Goal: Transaction & Acquisition: Subscribe to service/newsletter

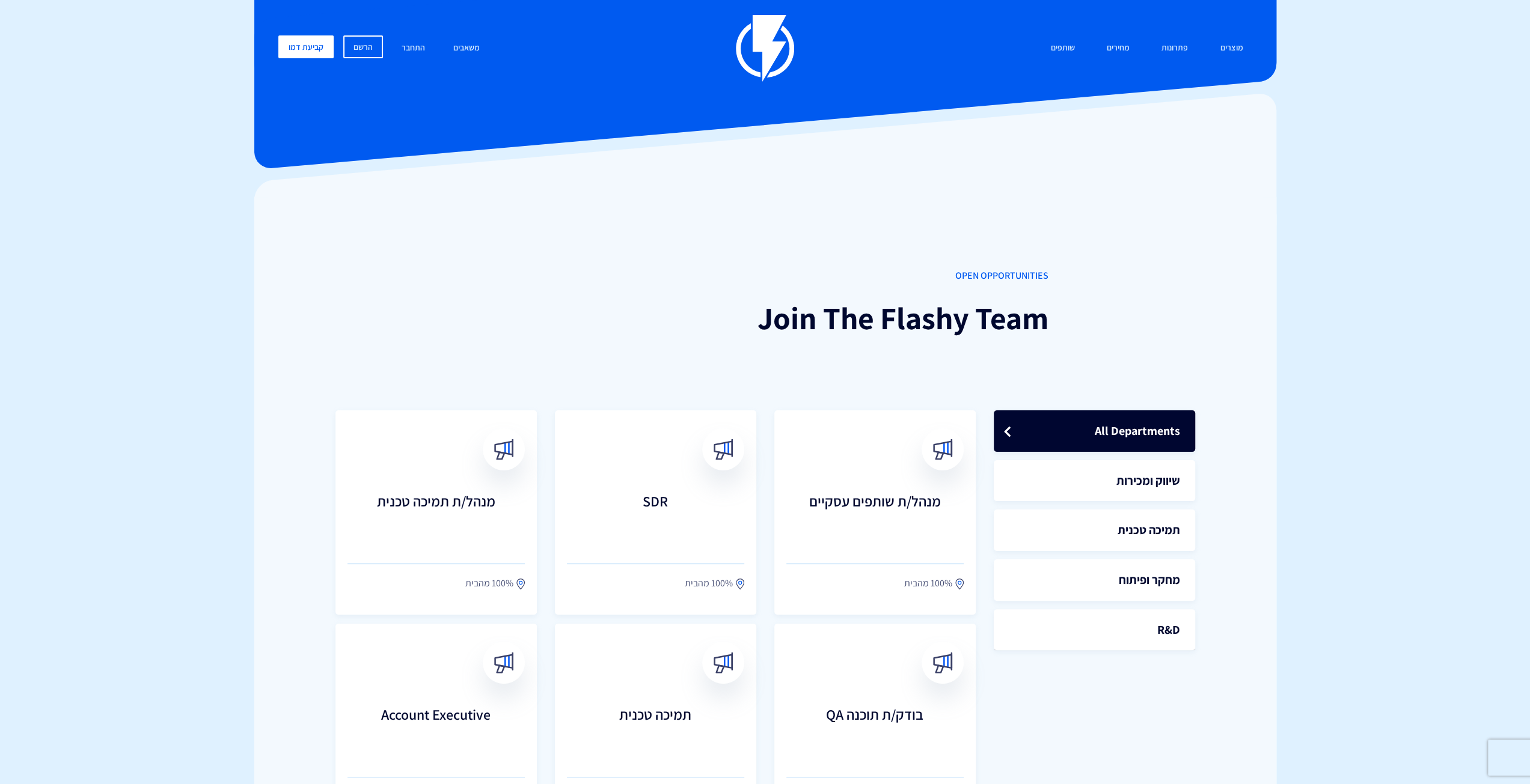
click at [767, 56] on img at bounding box center [765, 49] width 59 height 67
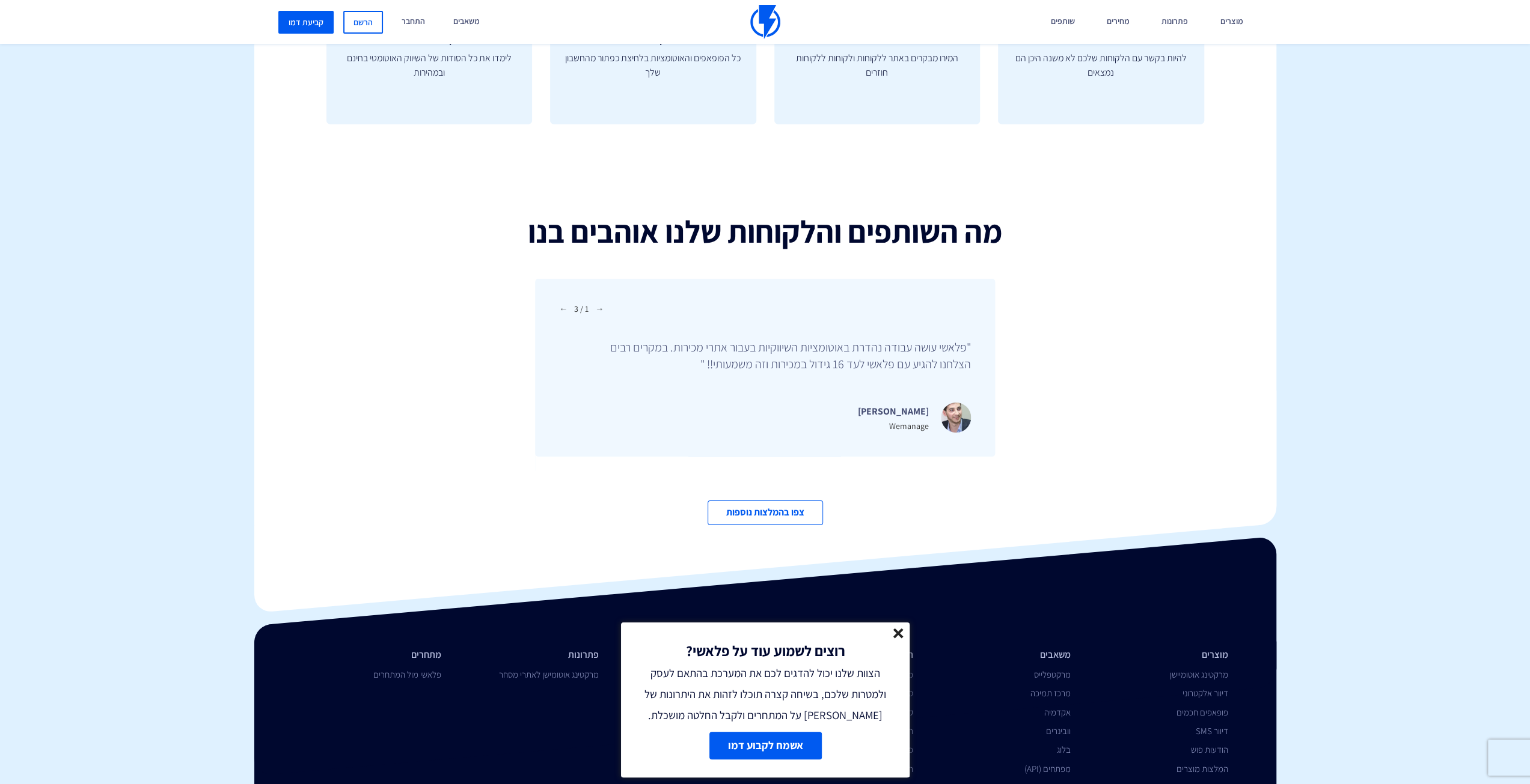
scroll to position [3977, 0]
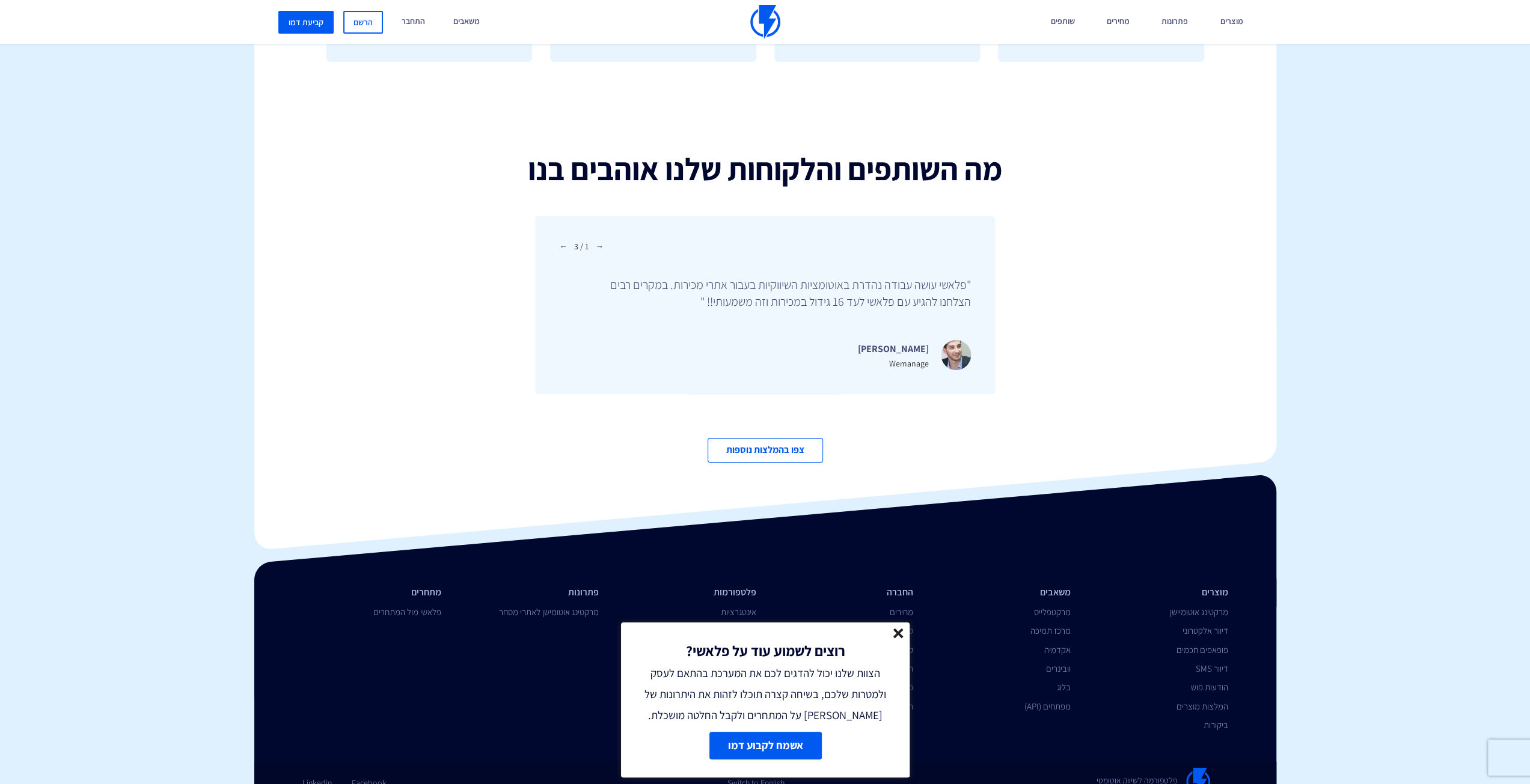
click at [904, 638] on div "רוצים לשמוע עוד על פלאשי? הצוות שלנו יכול להדגים לכם את המערכת בהתאם לעסק ולמטר…" at bounding box center [765, 674] width 289 height 104
click at [902, 636] on line at bounding box center [897, 632] width 8 height 8
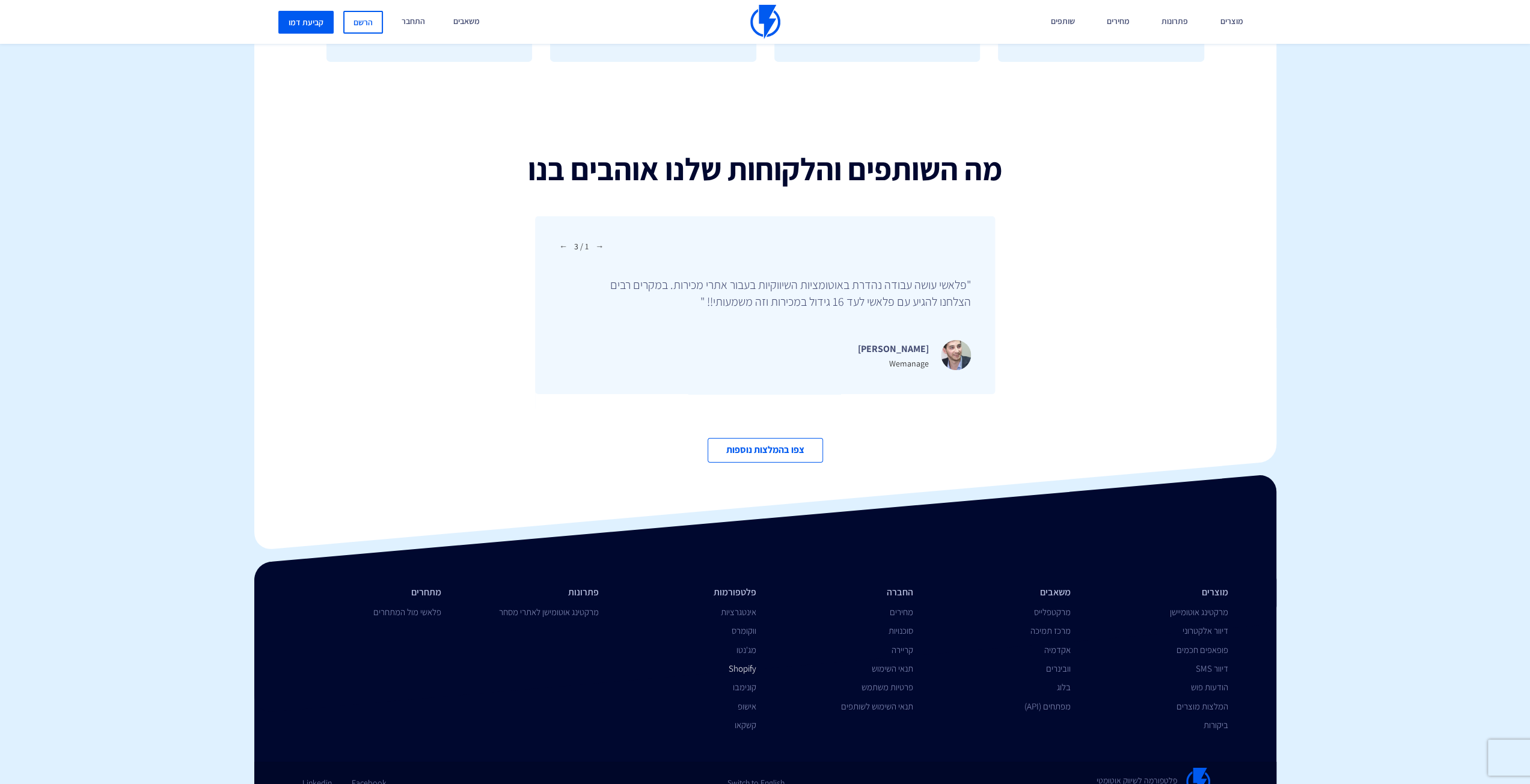
click at [752, 663] on link "Shopify" at bounding box center [742, 669] width 28 height 12
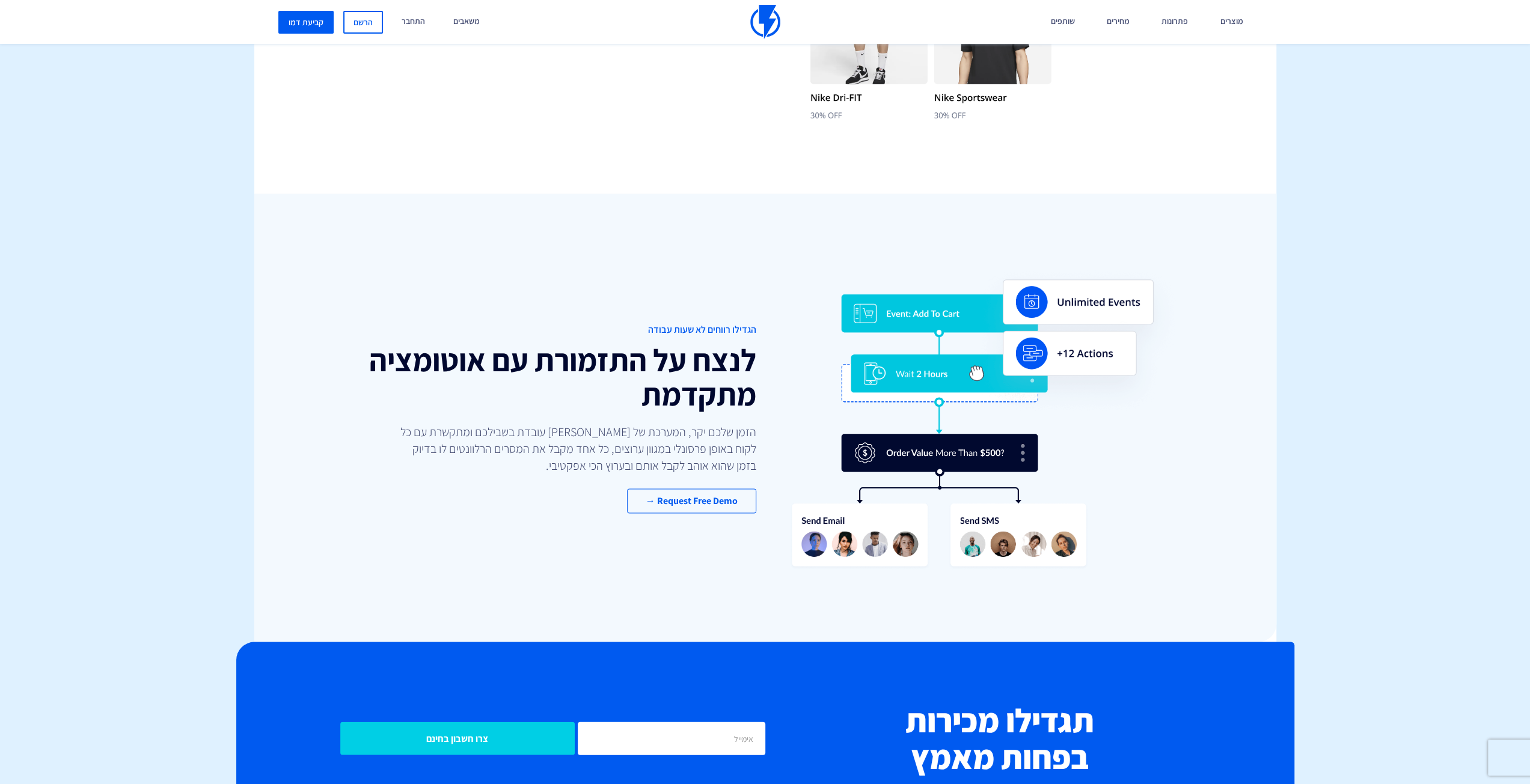
scroll to position [2283, 0]
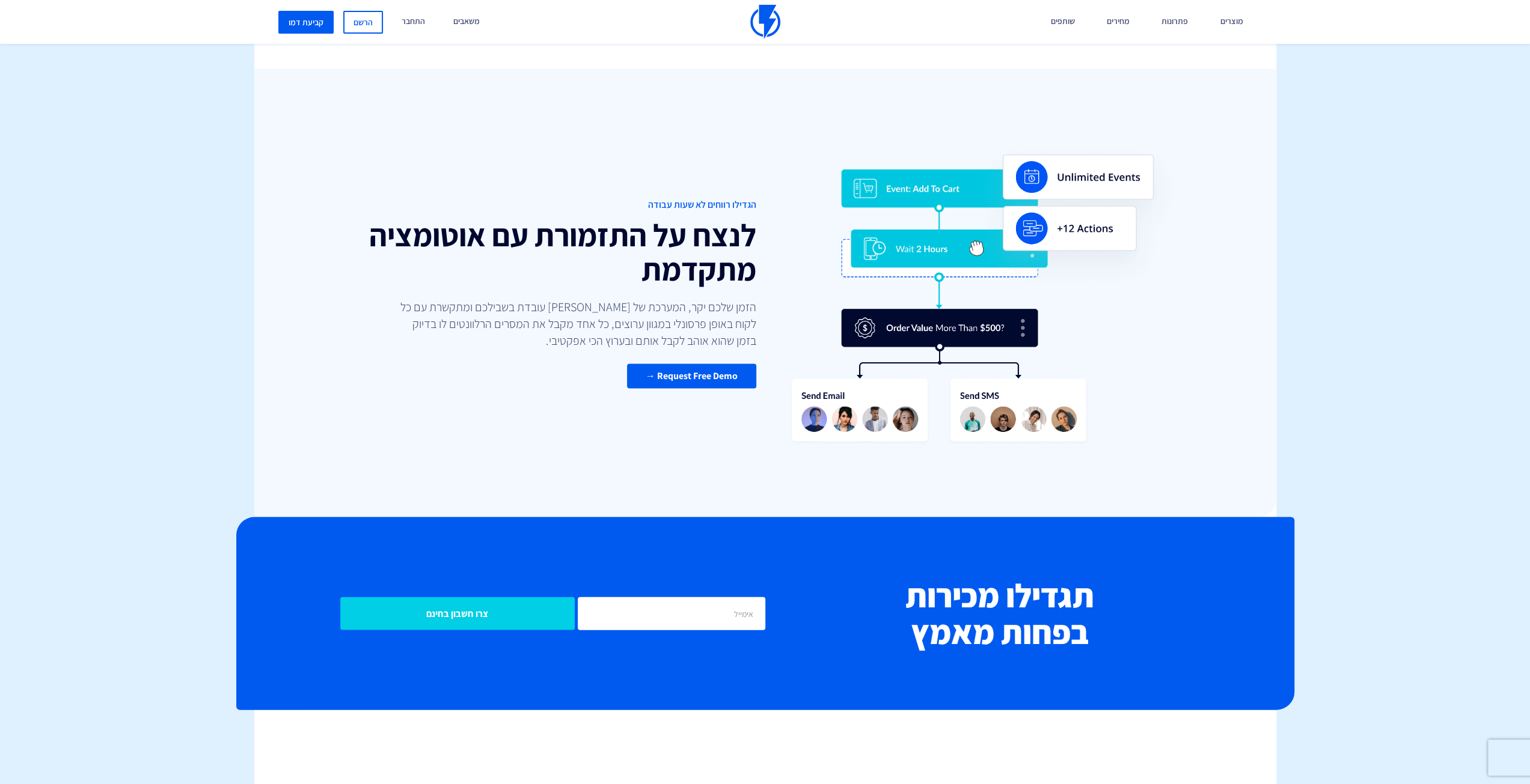
click at [714, 384] on link "Request Free Demo →" at bounding box center [691, 375] width 129 height 24
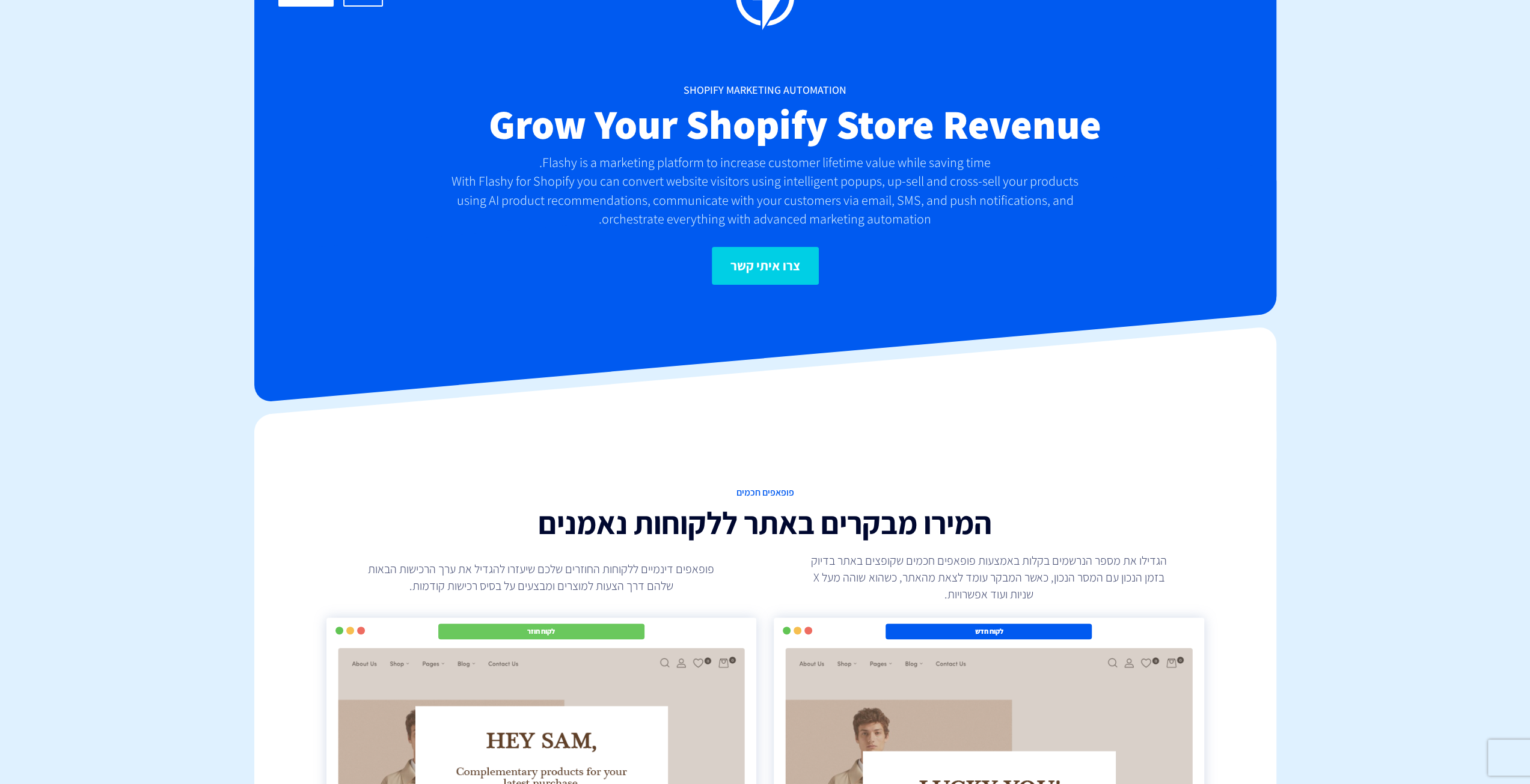
scroll to position [0, 0]
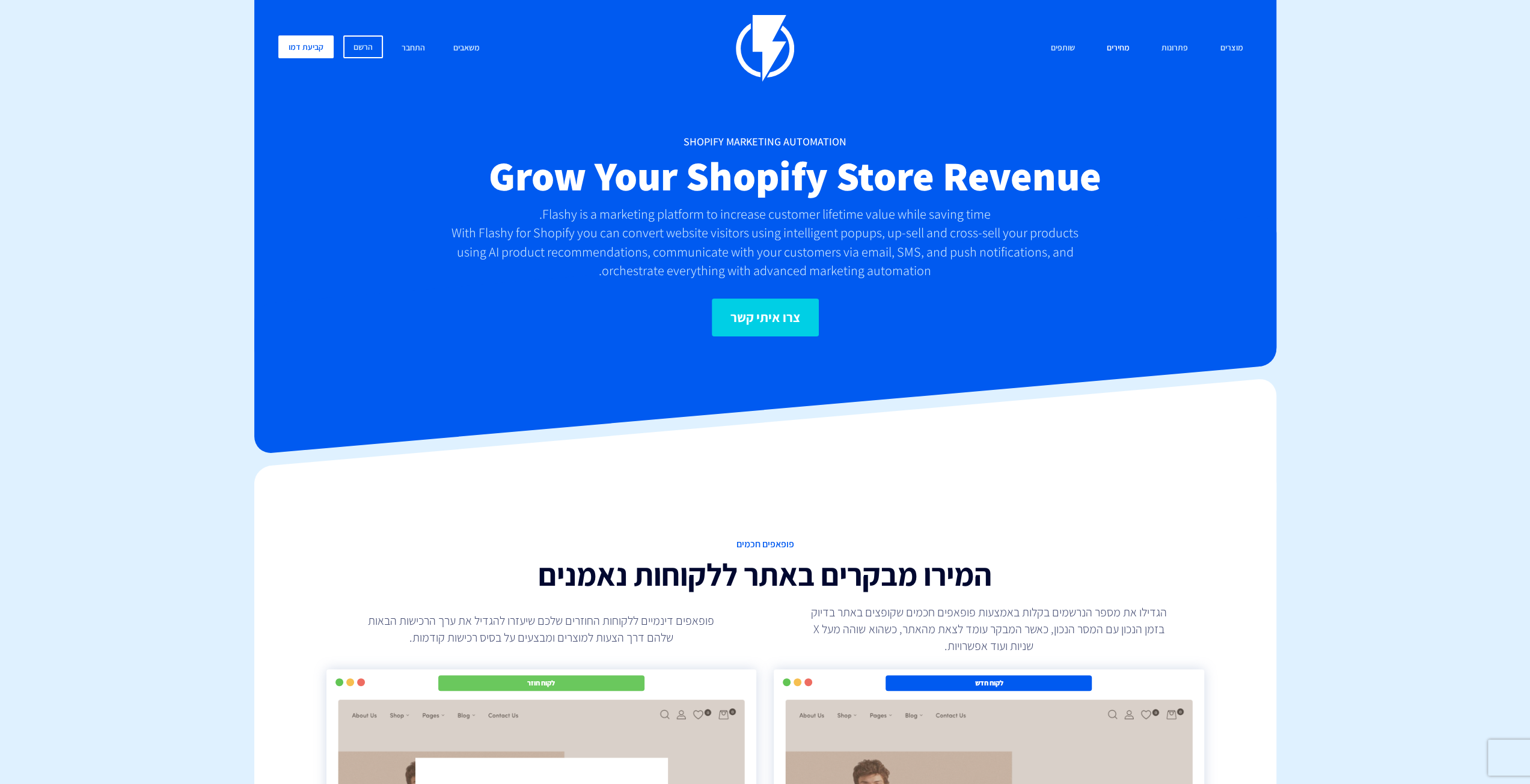
click at [1120, 49] on link "מחירים" at bounding box center [1117, 48] width 41 height 26
